Goal: Task Accomplishment & Management: Manage account settings

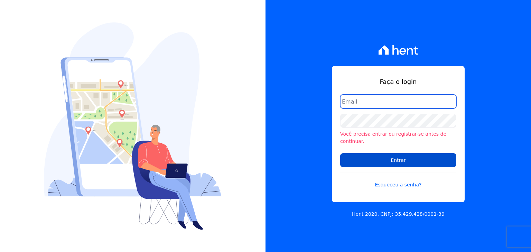
type input "[EMAIL_ADDRESS][DOMAIN_NAME]"
click at [394, 153] on input "Entrar" at bounding box center [398, 160] width 116 height 14
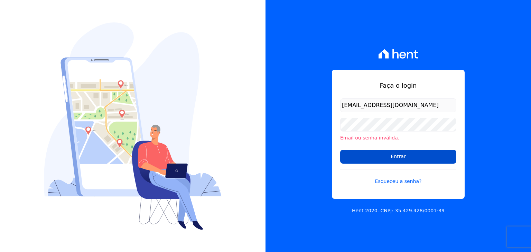
click at [396, 158] on input "Entrar" at bounding box center [398, 157] width 116 height 14
click at [354, 158] on input "Entrar" at bounding box center [398, 157] width 116 height 14
click at [357, 150] on input "Entrar" at bounding box center [398, 157] width 116 height 14
drag, startPoint x: 0, startPoint y: 0, endPoint x: 357, endPoint y: 150, distance: 386.9
click at [357, 150] on input "Entrar" at bounding box center [398, 157] width 116 height 14
